Goal: Task Accomplishment & Management: Use online tool/utility

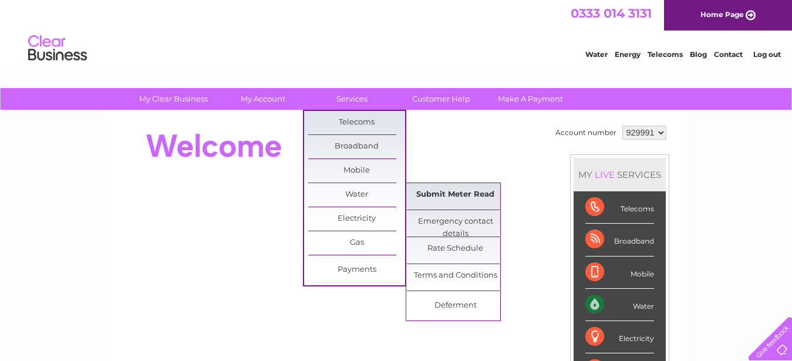
click at [467, 197] on link "Submit Meter Read" at bounding box center [455, 194] width 97 height 23
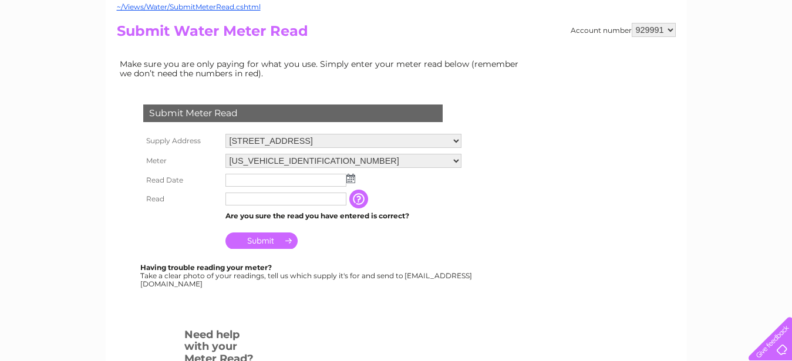
click at [351, 176] on img at bounding box center [350, 178] width 9 height 9
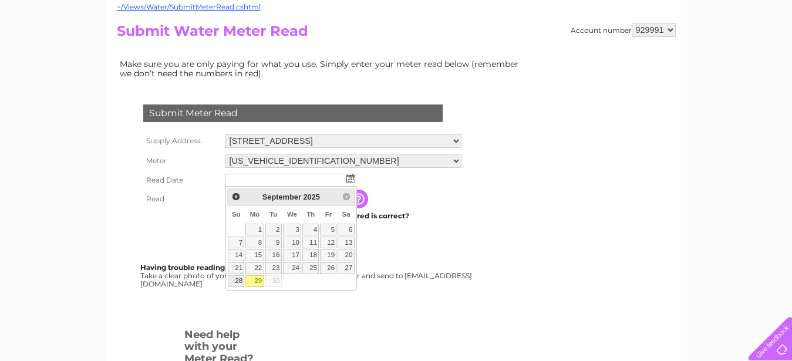
click at [237, 282] on link "28" at bounding box center [236, 281] width 16 height 12
type input "2025/09/28"
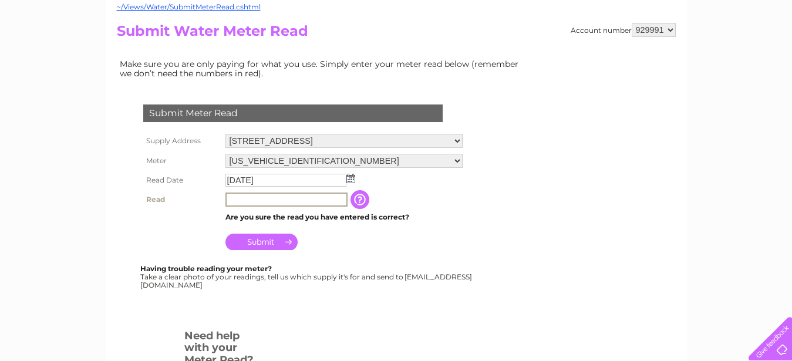
click at [251, 200] on input "text" at bounding box center [286, 200] width 122 height 14
type input "88"
click at [268, 243] on input "Submit" at bounding box center [261, 242] width 72 height 16
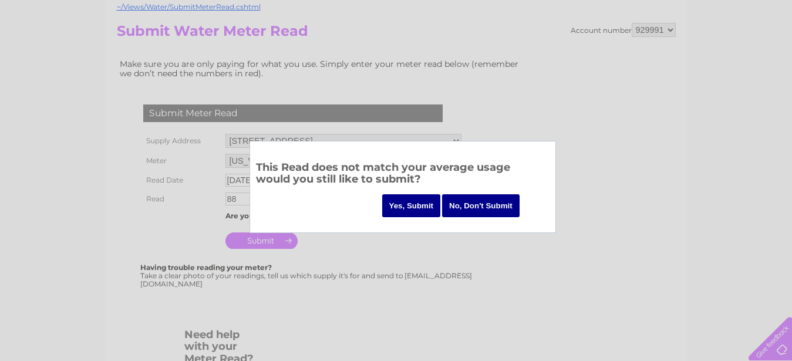
click at [414, 207] on input "Yes, Submit" at bounding box center [411, 205] width 59 height 23
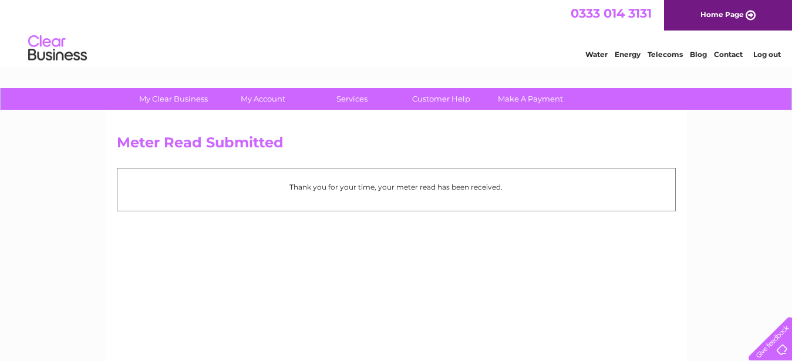
click at [766, 55] on link "Log out" at bounding box center [767, 54] width 28 height 9
